Goal: Task Accomplishment & Management: Use online tool/utility

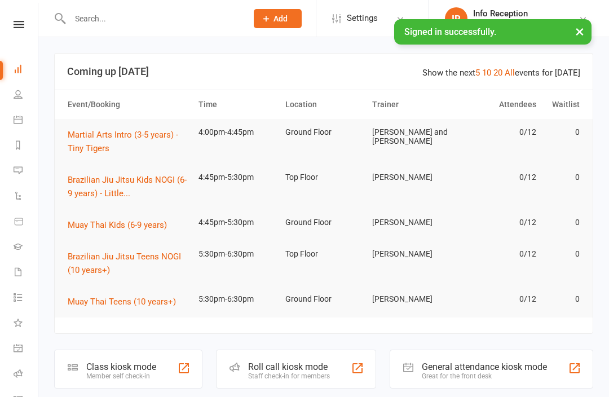
click at [126, 368] on div "Class kiosk mode" at bounding box center [121, 366] width 70 height 11
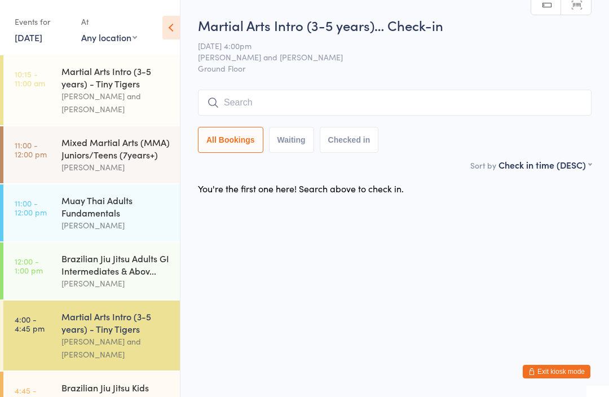
click at [262, 102] on input "search" at bounding box center [395, 103] width 394 height 26
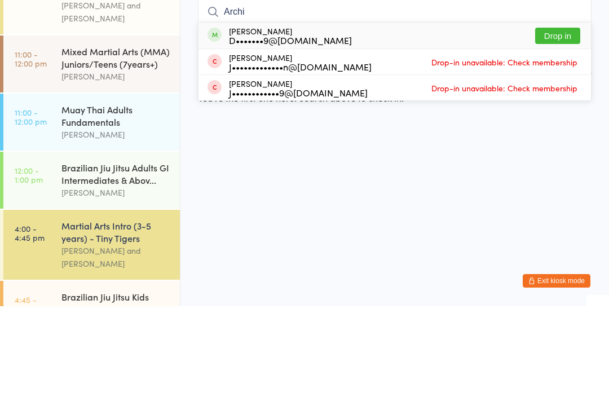
type input "Archi"
click at [277, 126] on div "D•••••••9@[DOMAIN_NAME]" at bounding box center [290, 130] width 123 height 9
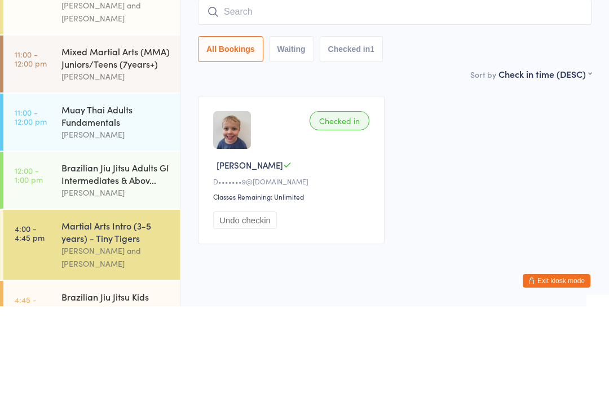
click at [448, 177] on div "Checked in [PERSON_NAME]•••••••9@[DOMAIN_NAME] Classes Remaining: Unlimited Und…" at bounding box center [395, 261] width 414 height 169
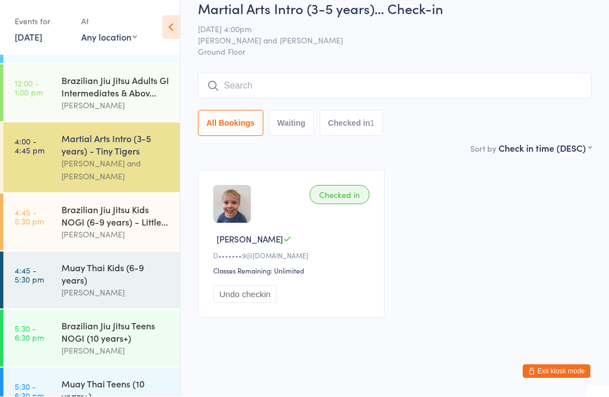
scroll to position [179, 0]
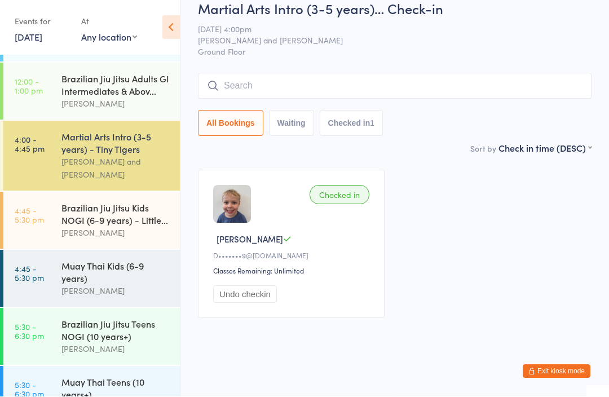
click at [130, 264] on div "Muay Thai Kids (6-9 years)" at bounding box center [115, 272] width 109 height 25
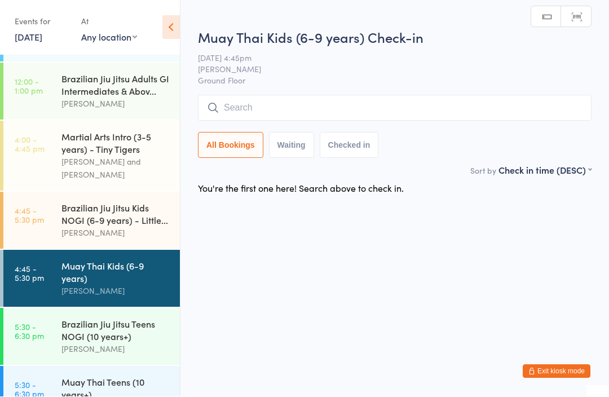
click at [466, 100] on input "search" at bounding box center [395, 108] width 394 height 26
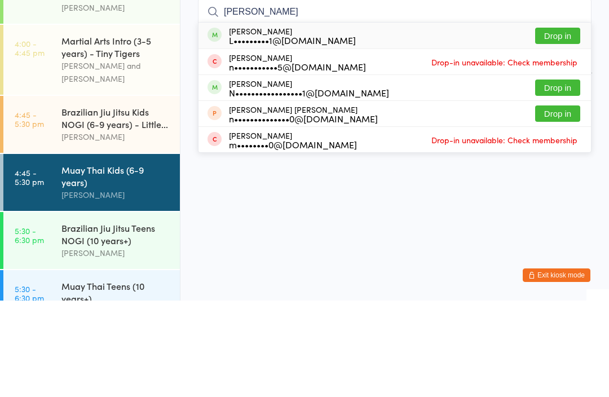
type input "[PERSON_NAME]"
click at [554, 124] on button "Drop in" at bounding box center [557, 132] width 45 height 16
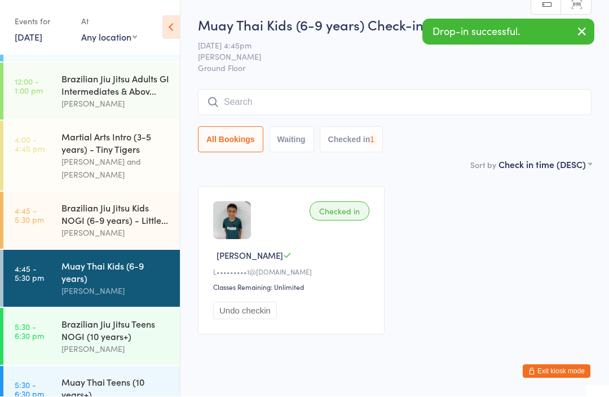
scroll to position [1, 0]
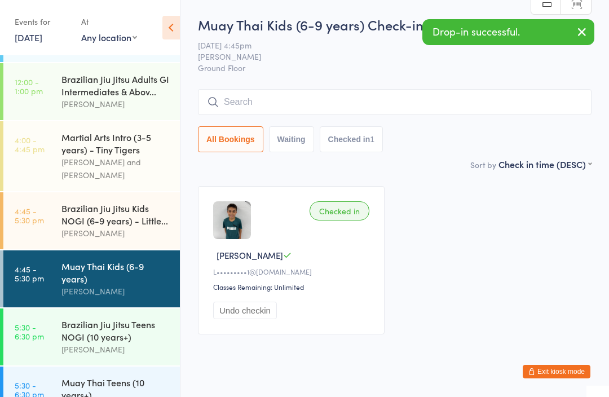
click at [534, 95] on input "search" at bounding box center [395, 102] width 394 height 26
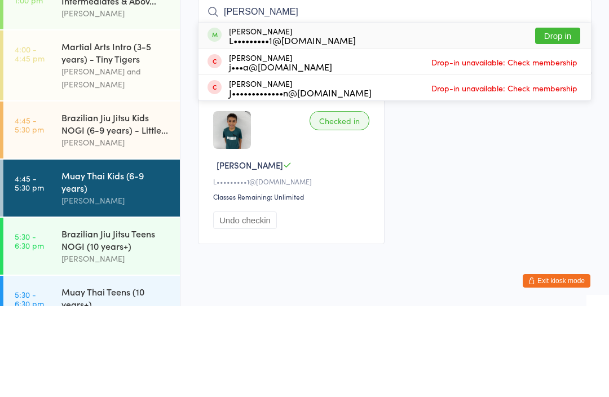
type input "[PERSON_NAME]"
click at [561, 118] on button "Drop in" at bounding box center [557, 126] width 45 height 16
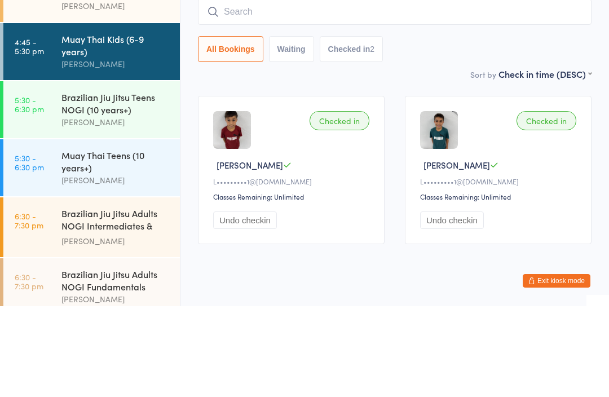
scroll to position [318, 0]
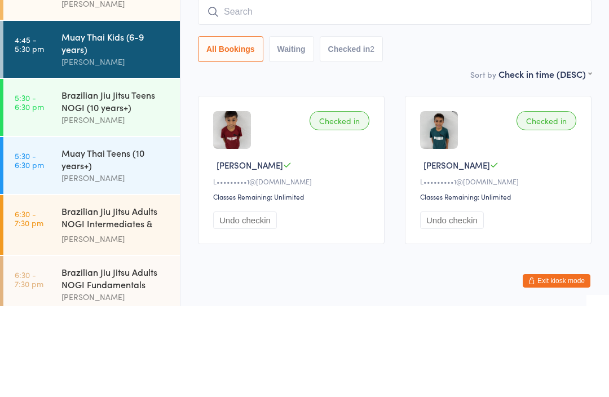
click at [113, 179] on div "Brazilian Jiu Jitsu Teens NOGI (10 years+)" at bounding box center [115, 191] width 109 height 25
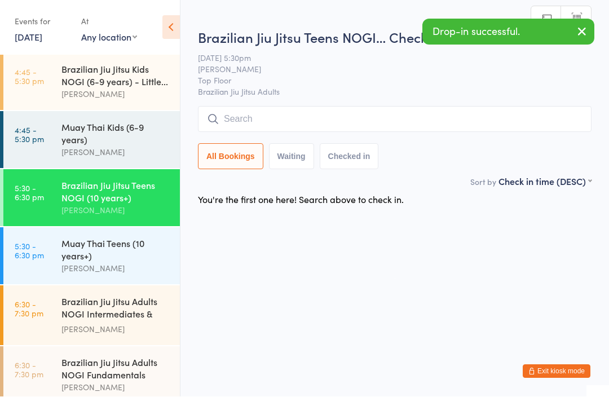
click at [509, 121] on input "search" at bounding box center [395, 120] width 394 height 26
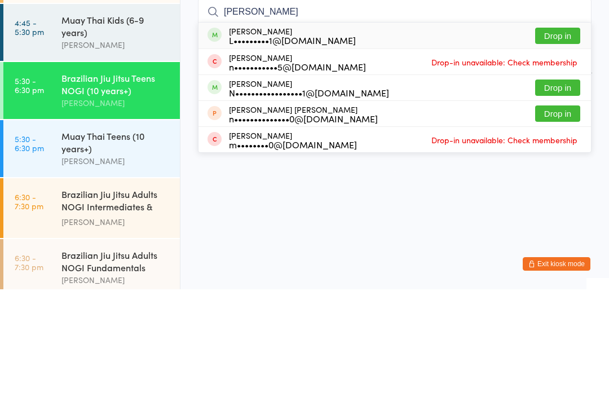
type input "[PERSON_NAME]"
click at [558, 135] on button "Drop in" at bounding box center [557, 143] width 45 height 16
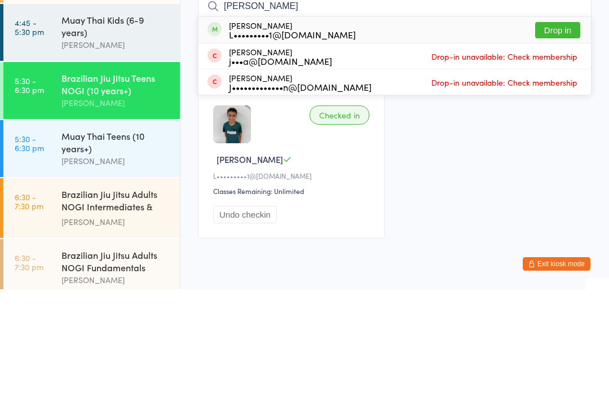
type input "[PERSON_NAME]"
click at [564, 130] on button "Drop in" at bounding box center [557, 138] width 45 height 16
